Goal: Obtain resource: Download file/media

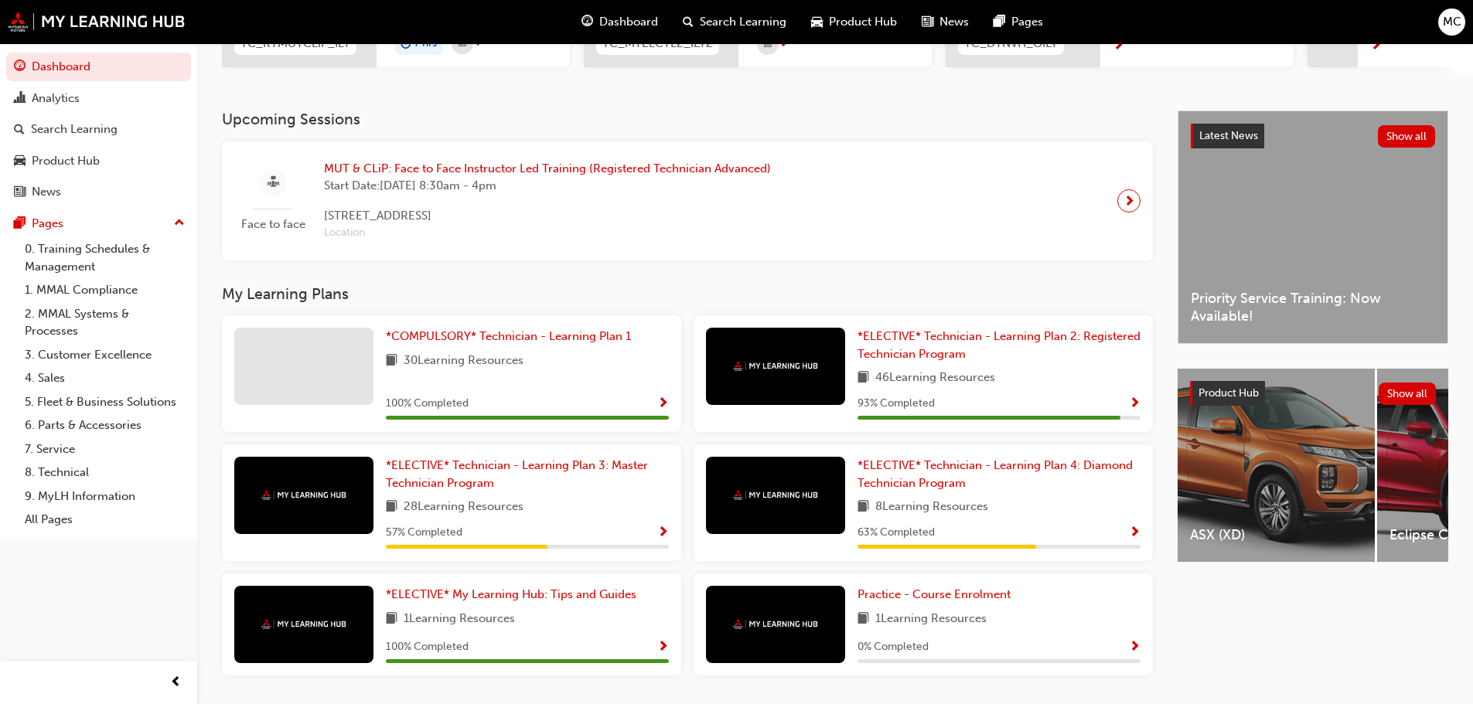
scroll to position [259, 0]
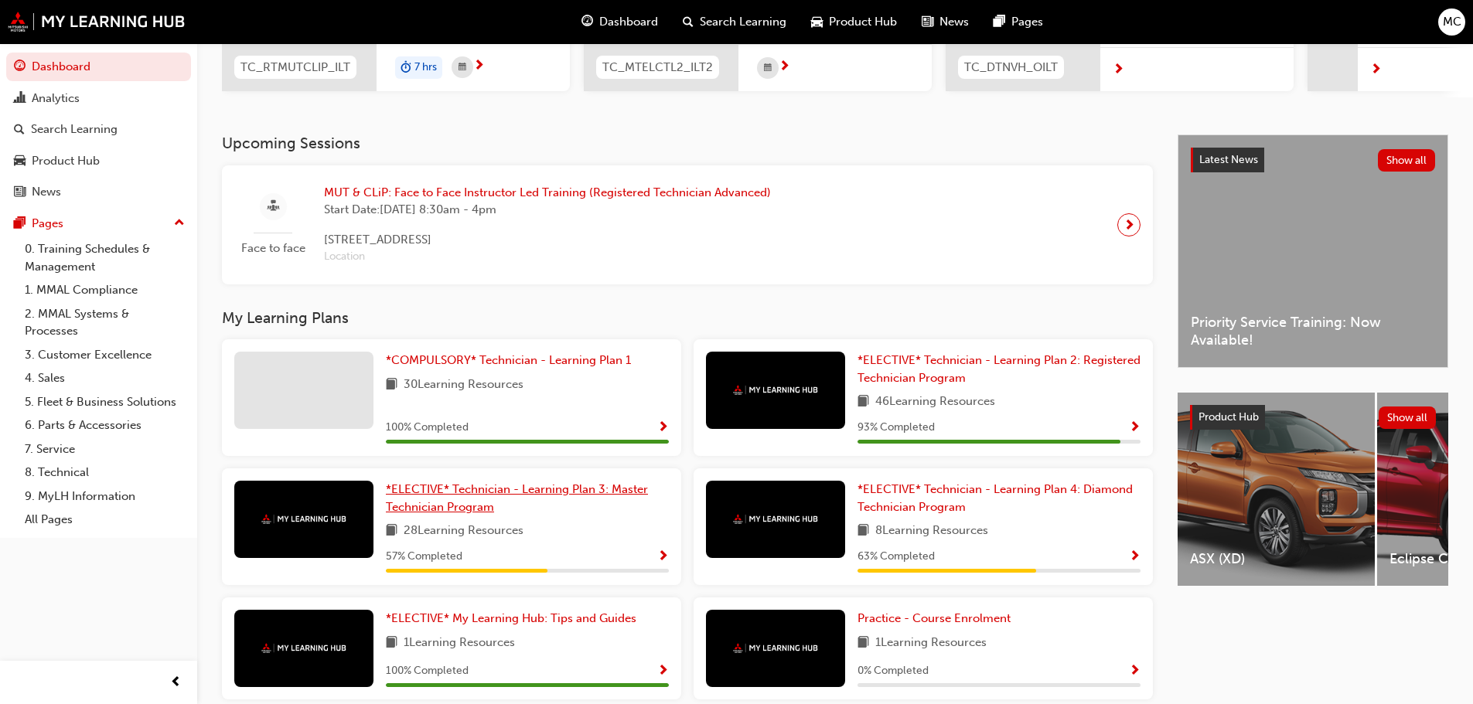
click at [405, 492] on span "*ELECTIVE* Technician - Learning Plan 3: Master Technician Program" at bounding box center [517, 498] width 262 height 32
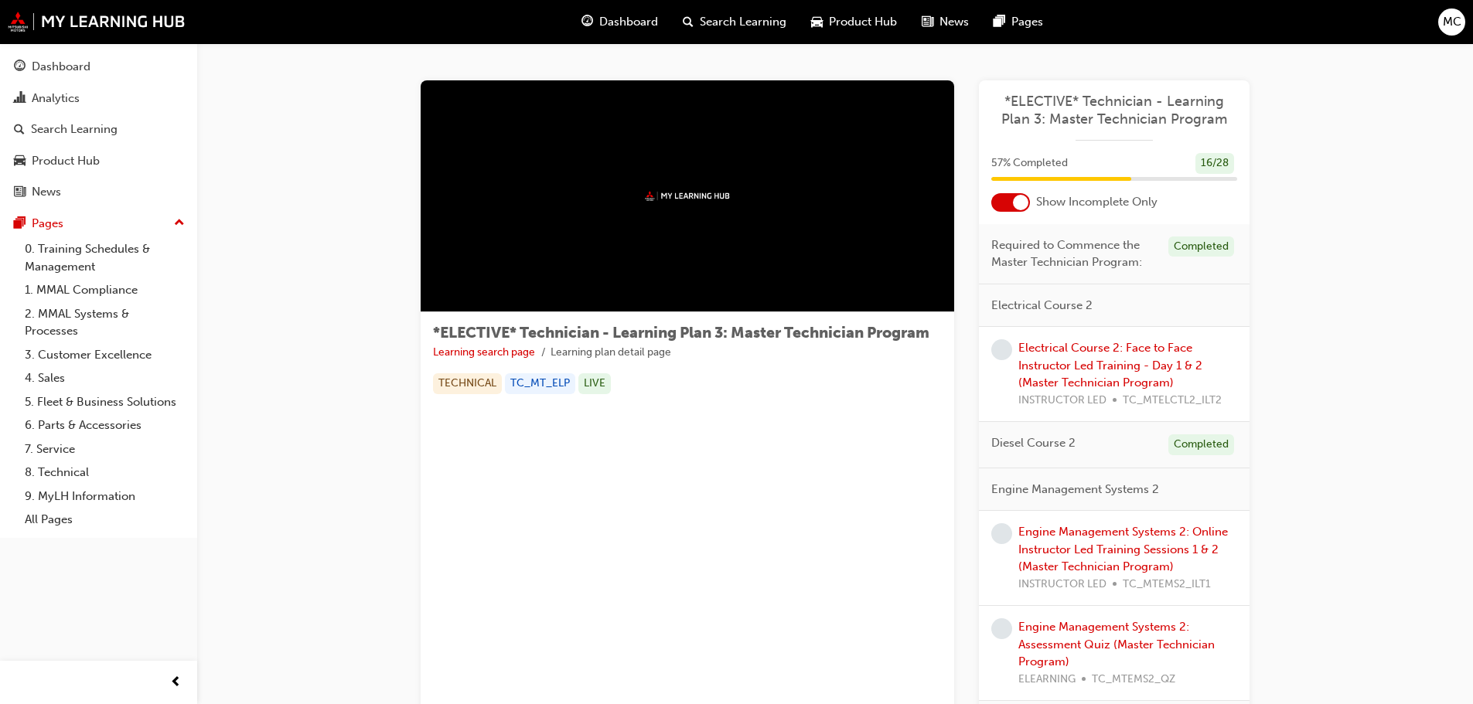
click at [630, 15] on span "Dashboard" at bounding box center [628, 22] width 59 height 18
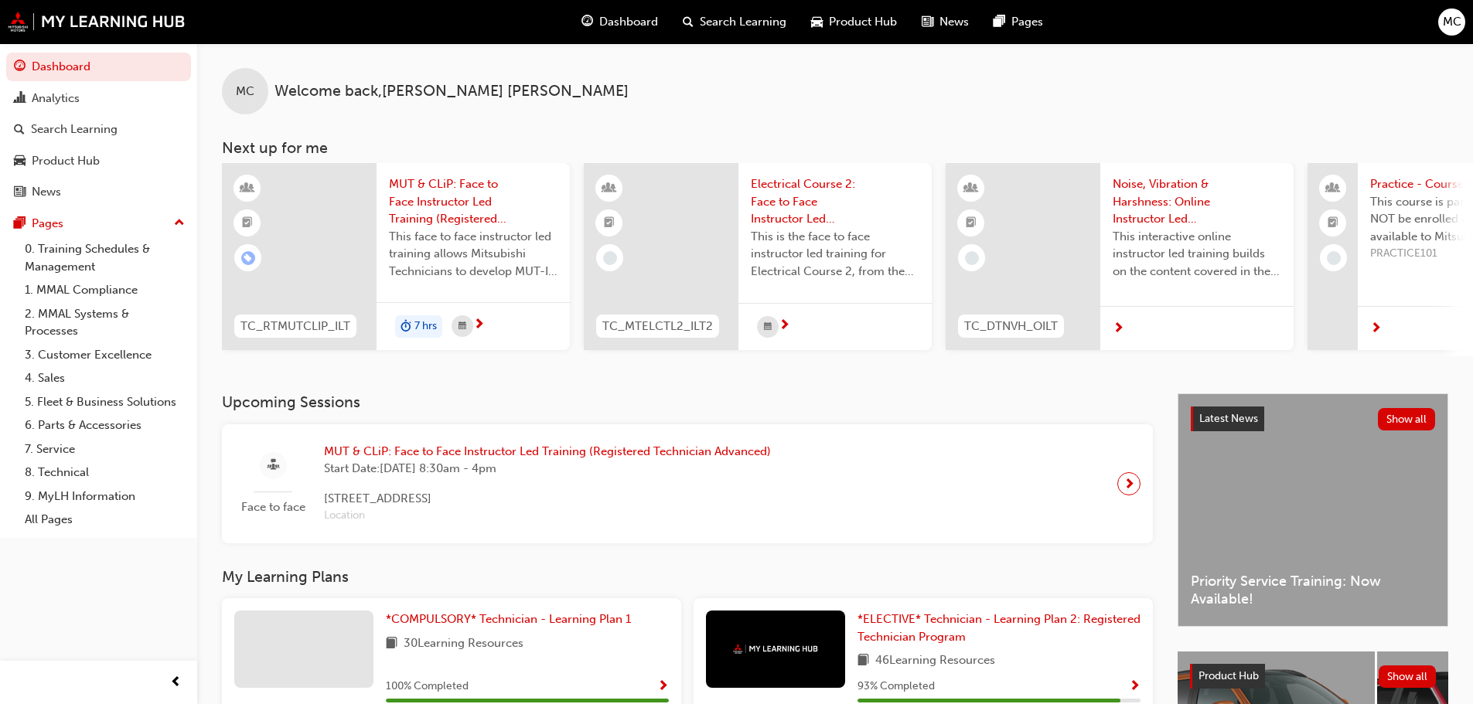
click at [839, 17] on span "Product Hub" at bounding box center [863, 22] width 68 height 18
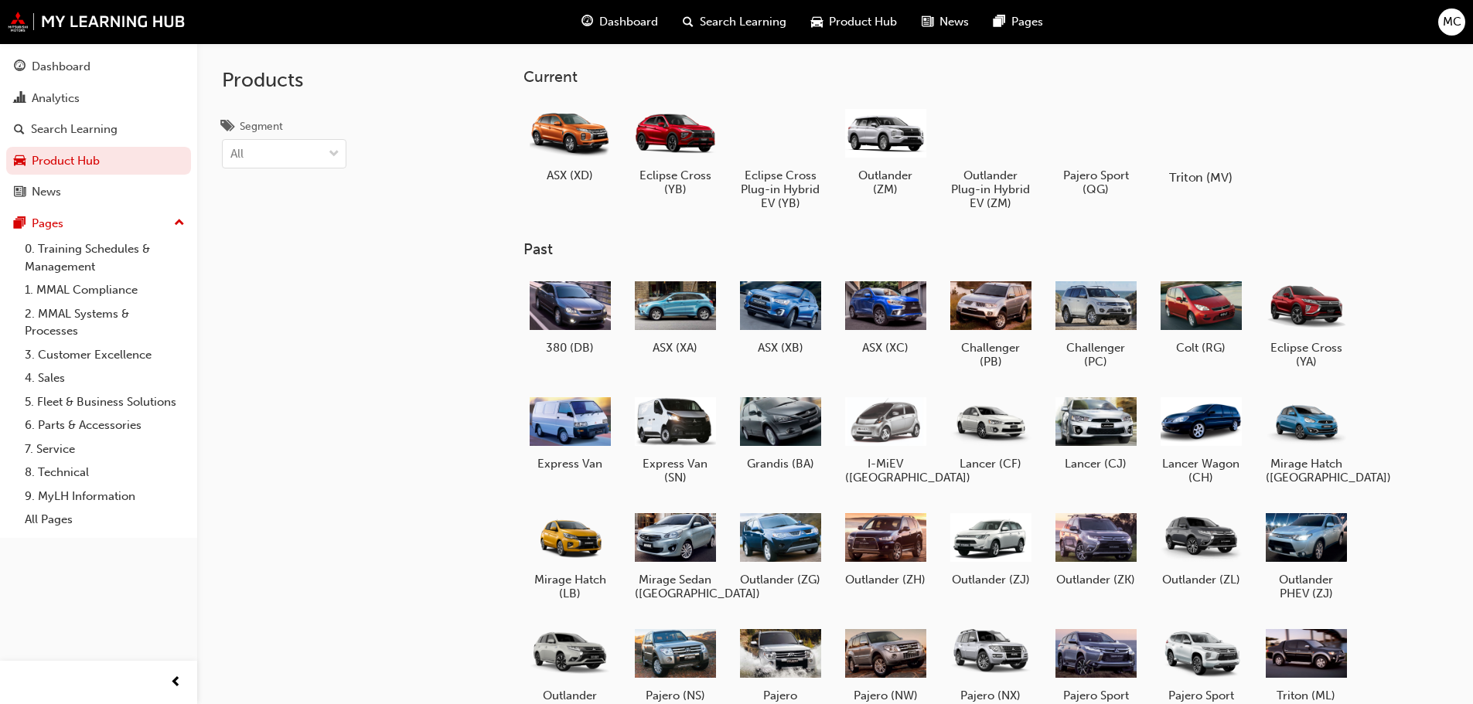
click at [1209, 141] on div at bounding box center [1200, 133] width 86 height 62
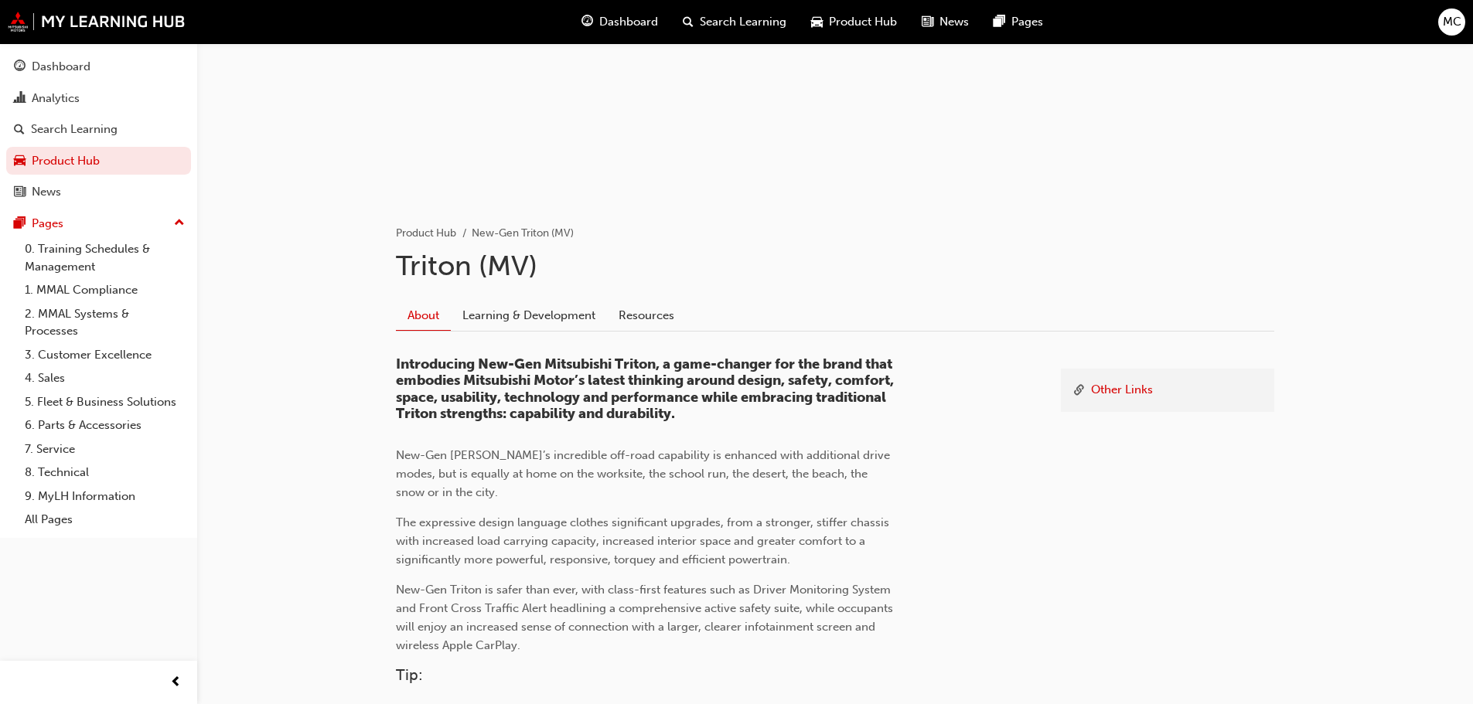
scroll to position [155, 0]
click at [537, 323] on link "Learning & Development" at bounding box center [529, 313] width 156 height 29
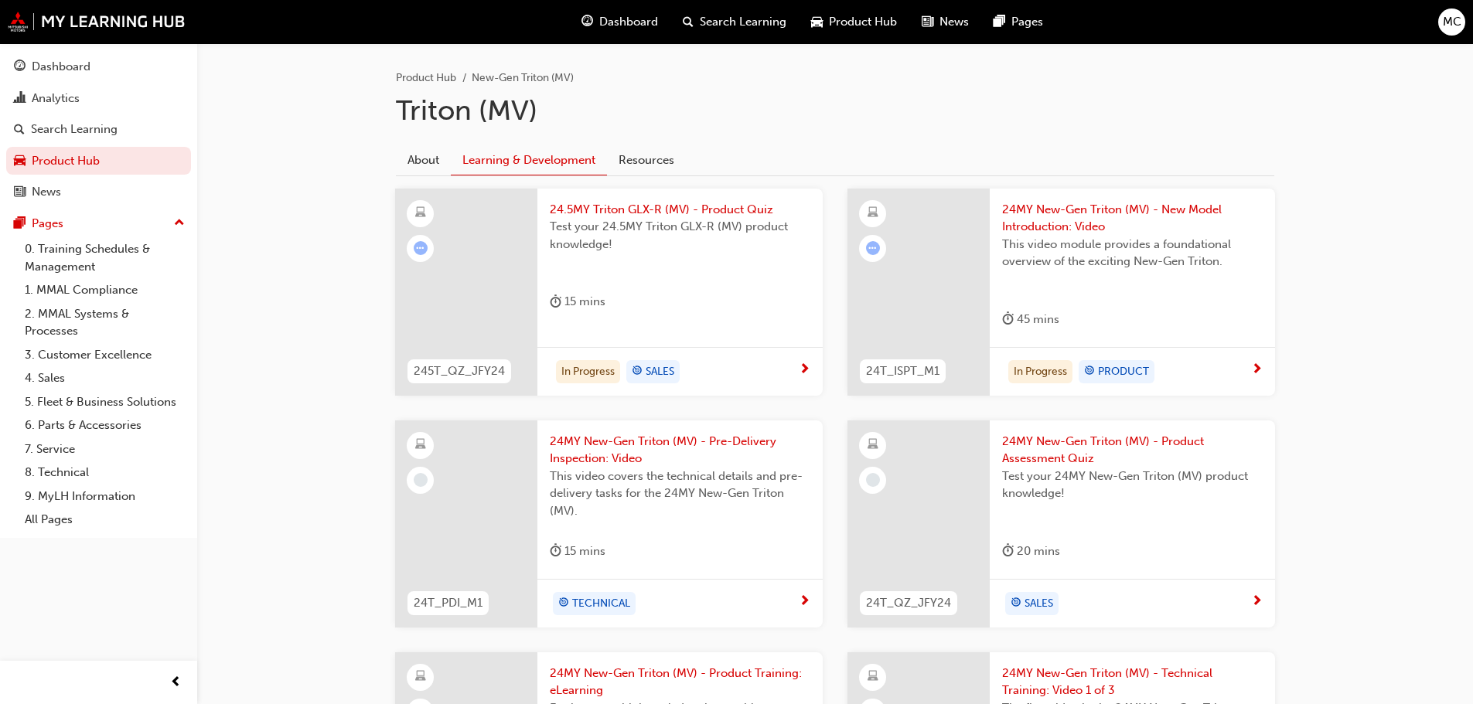
scroll to position [309, 0]
click at [638, 161] on link "Resources" at bounding box center [646, 159] width 79 height 29
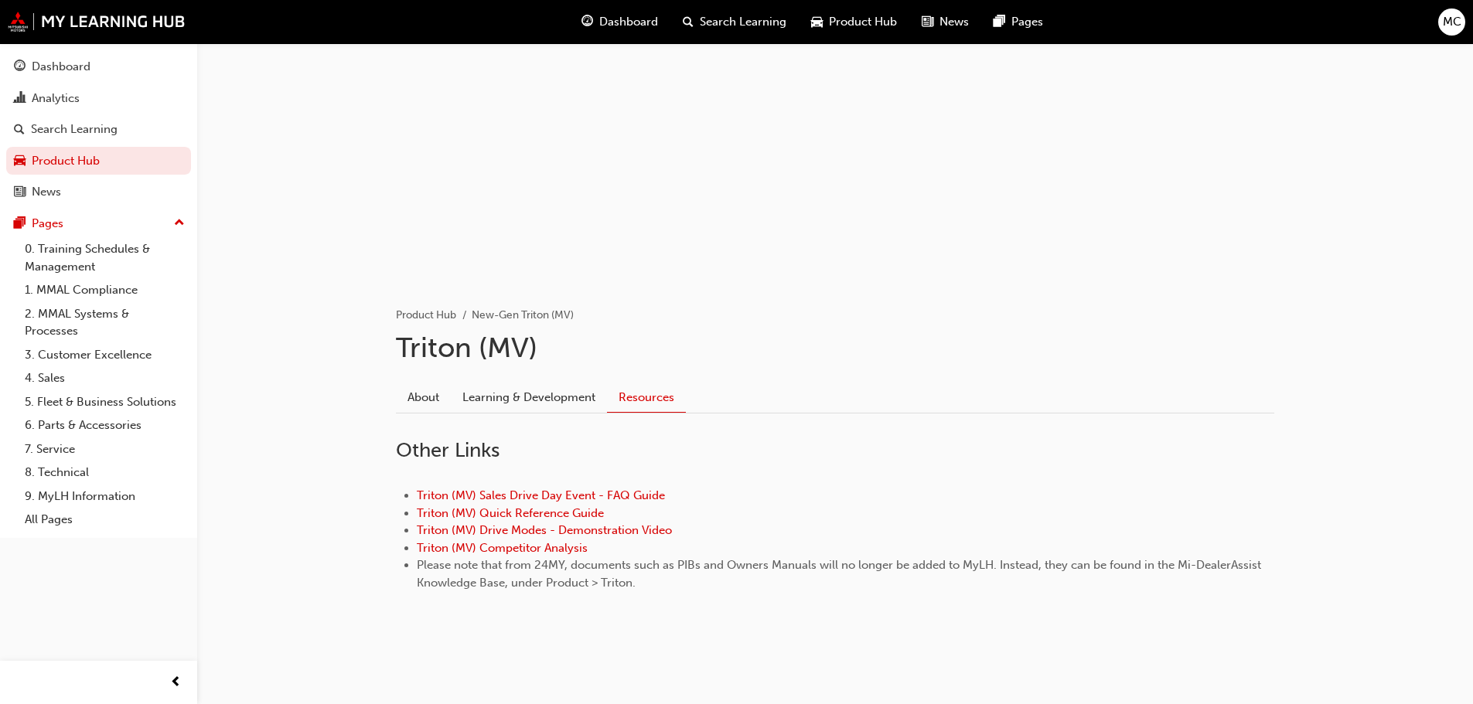
scroll to position [71, 0]
click at [533, 509] on link "Triton (MV) Quick Reference Guide" at bounding box center [510, 513] width 187 height 14
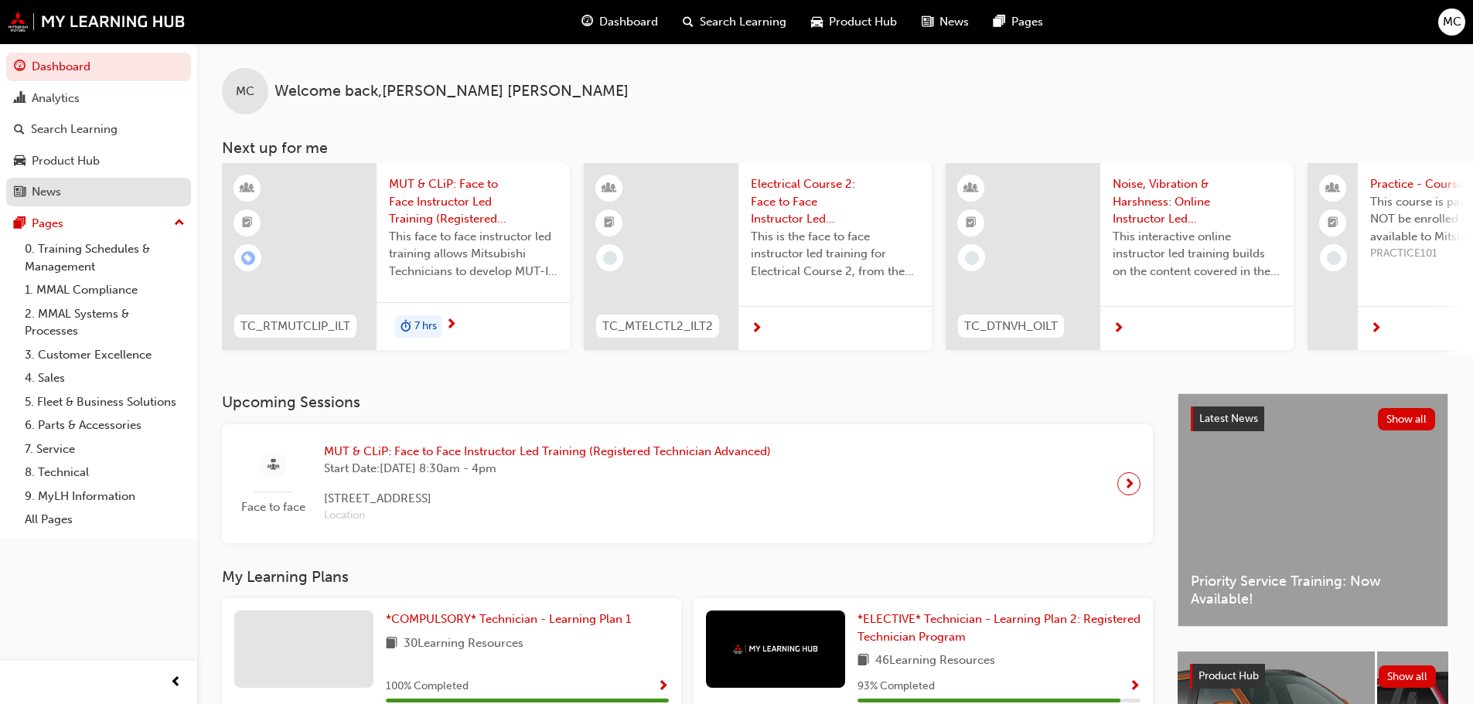
click at [75, 200] on div "News" at bounding box center [98, 191] width 169 height 19
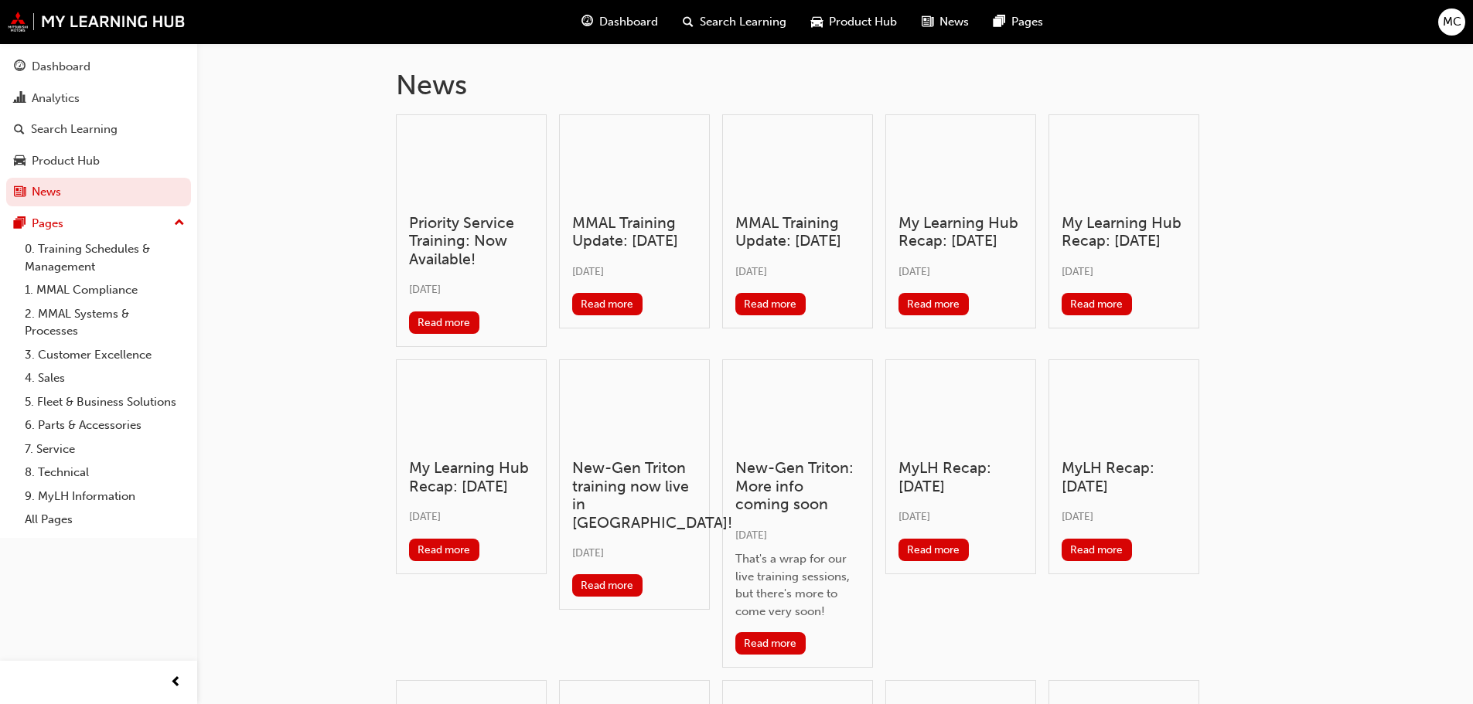
click at [1456, 14] on span "MC" at bounding box center [1451, 22] width 19 height 18
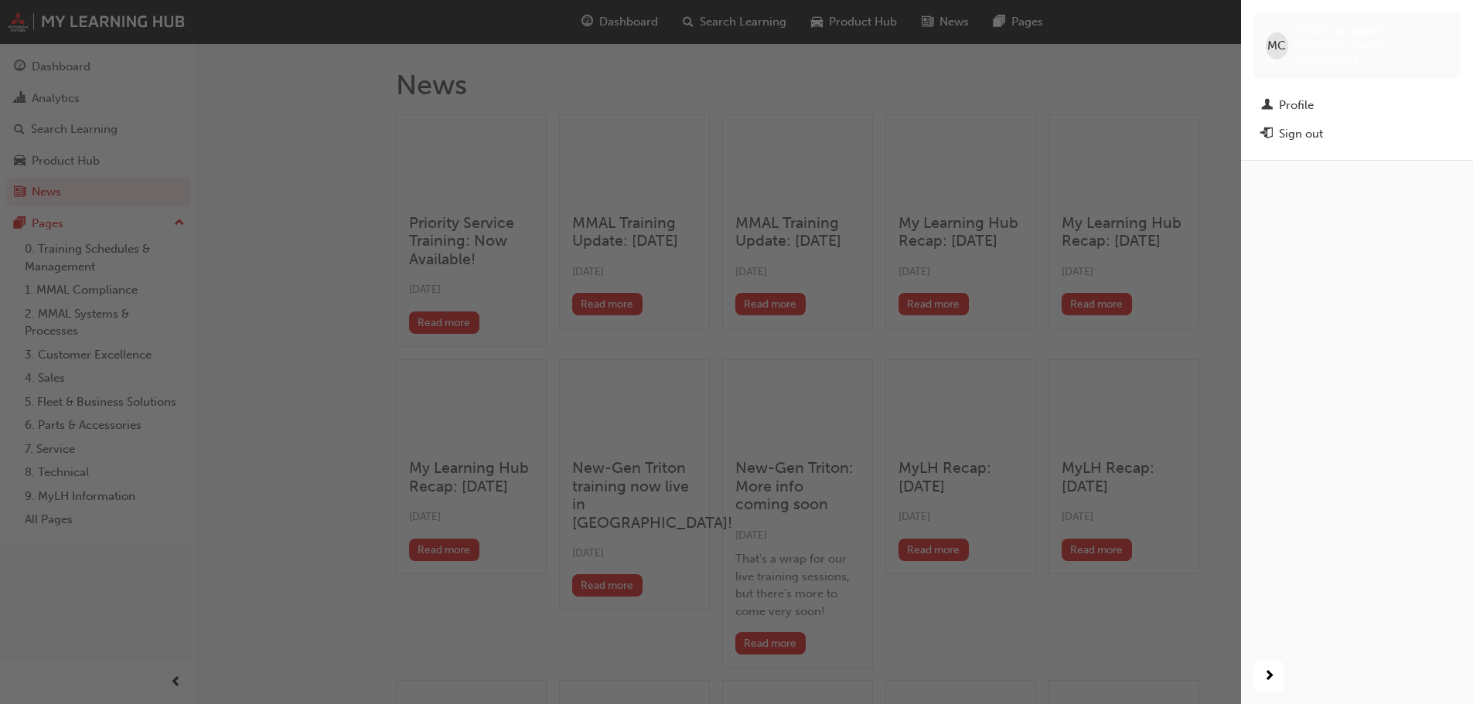
click at [1286, 125] on div "Sign out" at bounding box center [1301, 134] width 44 height 18
